Goal: Task Accomplishment & Management: Complete application form

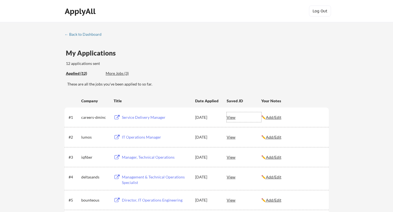
click at [234, 117] on div "View" at bounding box center [244, 117] width 35 height 10
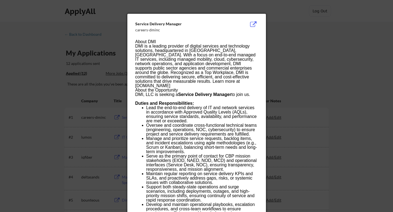
click at [278, 36] on div at bounding box center [196, 106] width 393 height 212
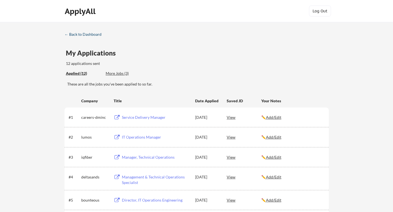
click at [87, 33] on div "← Back to Dashboard" at bounding box center [85, 34] width 41 height 4
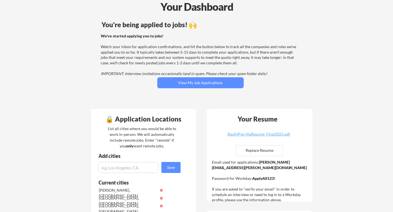
scroll to position [34, 0]
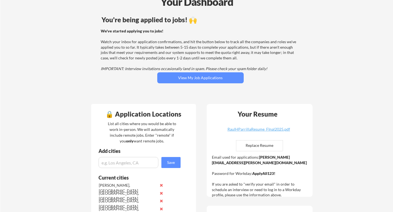
click at [262, 145] on input "file" at bounding box center [259, 145] width 46 height 10
type input "C:\fakepath\RaulHParrillaResume_SEPT2025.pdf"
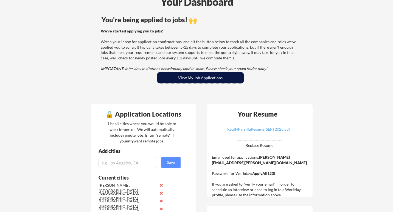
click at [184, 77] on button "View My Job Applications" at bounding box center [200, 77] width 86 height 11
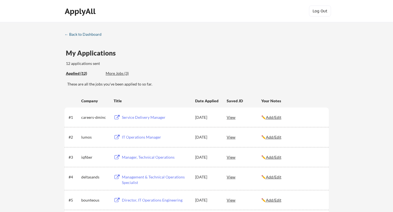
click at [78, 32] on div "← Back to Dashboard" at bounding box center [85, 34] width 41 height 4
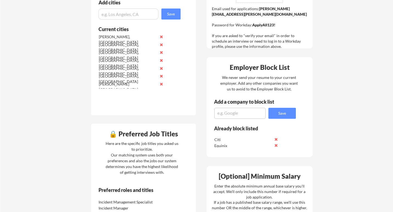
scroll to position [183, 0]
click at [134, 11] on input "input" at bounding box center [129, 13] width 60 height 11
type input "Lakeland, FL"
click at [173, 15] on button "Save" at bounding box center [170, 13] width 19 height 11
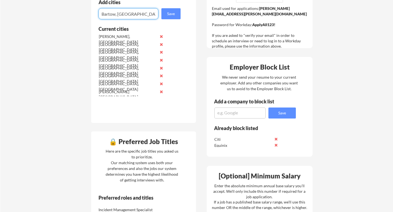
type input "Bartow, FL"
click at [176, 9] on button "Save" at bounding box center [170, 13] width 19 height 11
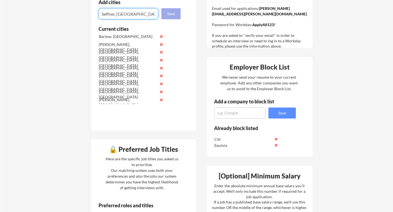
type input "Seffner, [GEOGRAPHIC_DATA]"
click at [167, 16] on button "Save" at bounding box center [170, 13] width 19 height 11
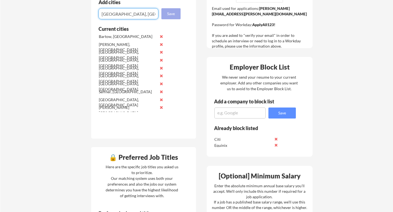
type input "[GEOGRAPHIC_DATA], [GEOGRAPHIC_DATA]"
click at [175, 14] on button "Save" at bounding box center [170, 13] width 19 height 11
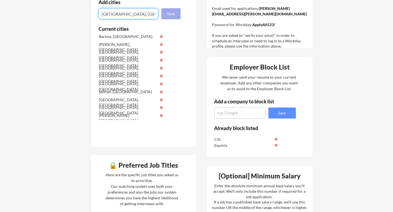
type input "[GEOGRAPHIC_DATA], [GEOGRAPHIC_DATA]"
click at [177, 15] on button "Save" at bounding box center [170, 13] width 19 height 11
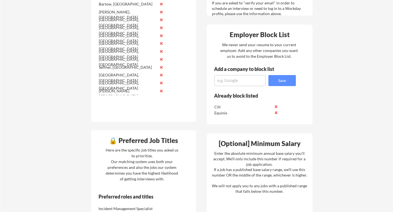
scroll to position [214, 0]
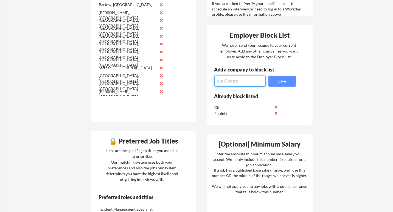
click at [235, 81] on textarea at bounding box center [239, 81] width 51 height 11
drag, startPoint x: 245, startPoint y: 82, endPoint x: 186, endPoint y: 82, distance: 58.5
click at [186, 82] on div "🔒 Application Locations List all cities where you would be able to work in-pers…" at bounding box center [201, 147] width 231 height 448
paste textarea "acDill"
type textarea "[GEOGRAPHIC_DATA]"
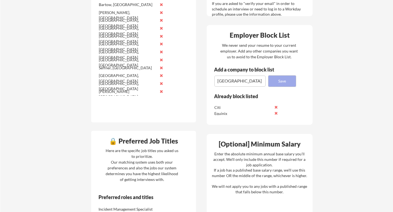
click at [286, 82] on button "Save" at bounding box center [282, 81] width 27 height 11
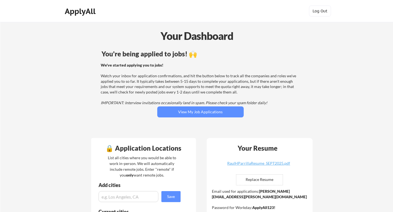
scroll to position [0, 0]
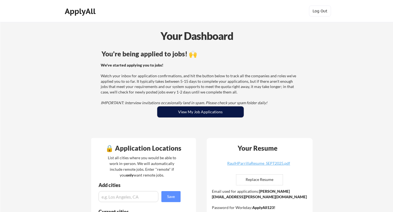
click at [182, 114] on button "View My Job Applications" at bounding box center [200, 111] width 86 height 11
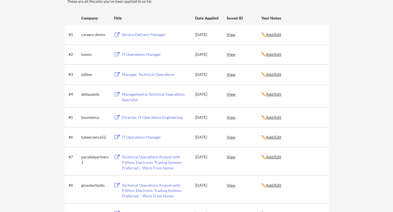
scroll to position [80, 0]
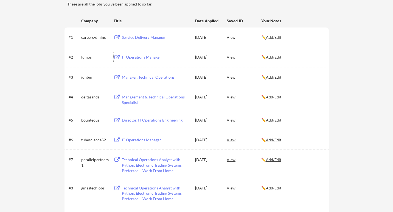
click at [139, 56] on div "IT Operations Manager" at bounding box center [156, 56] width 68 height 5
click at [129, 76] on div "Manager, Technical Operations" at bounding box center [156, 76] width 68 height 5
click at [234, 78] on div "View" at bounding box center [244, 77] width 35 height 10
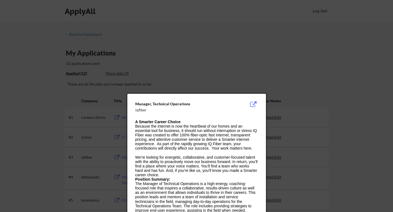
scroll to position [0, 0]
click at [266, 77] on div at bounding box center [196, 106] width 393 height 212
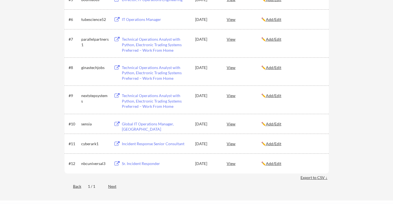
scroll to position [202, 0]
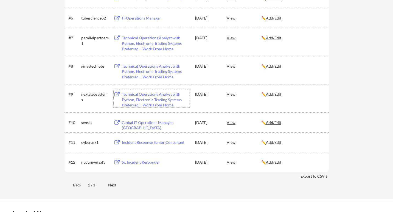
click at [146, 97] on div "Technical Operations Analyst with Python, Electronic Trading Systems Preferred …" at bounding box center [156, 99] width 68 height 16
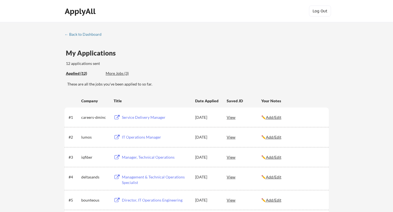
scroll to position [0, 0]
click at [79, 33] on div "← Back to Dashboard" at bounding box center [85, 34] width 41 height 4
